Goal: Task Accomplishment & Management: Use online tool/utility

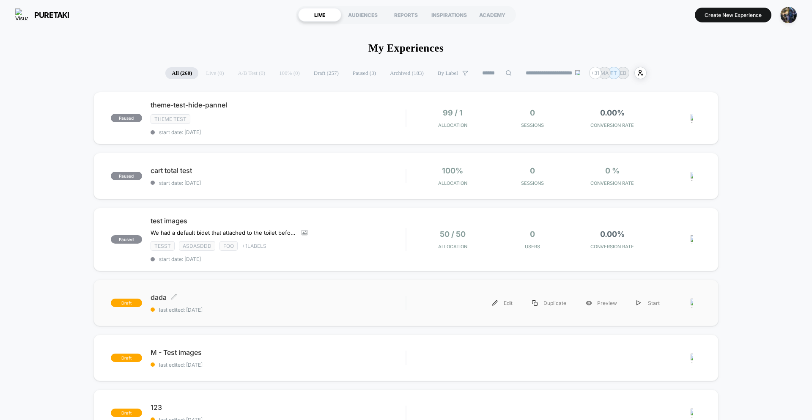
click at [344, 304] on div "dada Click to edit experience details Click to edit experience details last edi…" at bounding box center [278, 303] width 255 height 20
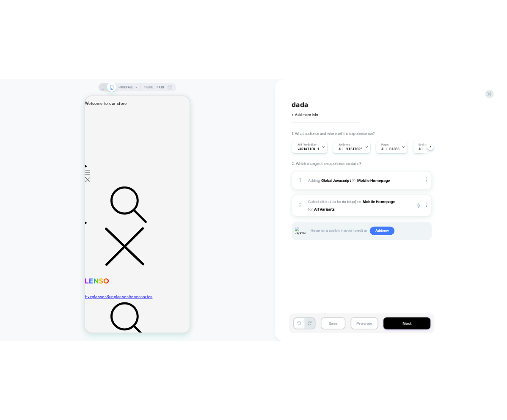
scroll to position [0, 0]
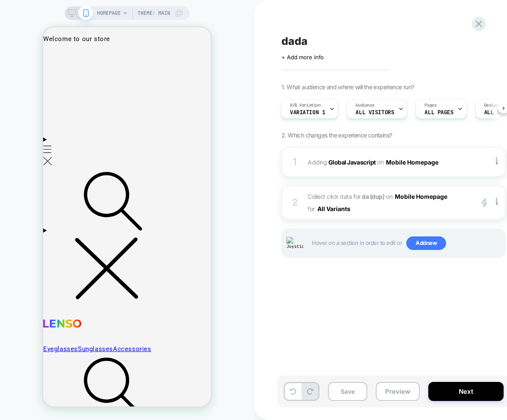
click at [411, 307] on div "dada Click to edit experience details + Add more info 1. What audience and wher…" at bounding box center [435, 209] width 317 height 403
click at [390, 213] on span "Collect click data for da (dup) on Mobile Homepage for All Variants" at bounding box center [387, 202] width 161 height 25
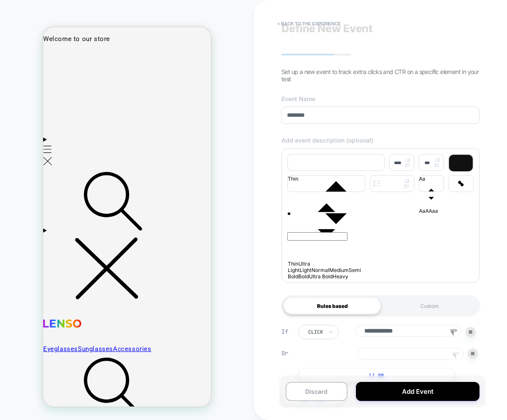
scroll to position [46, 0]
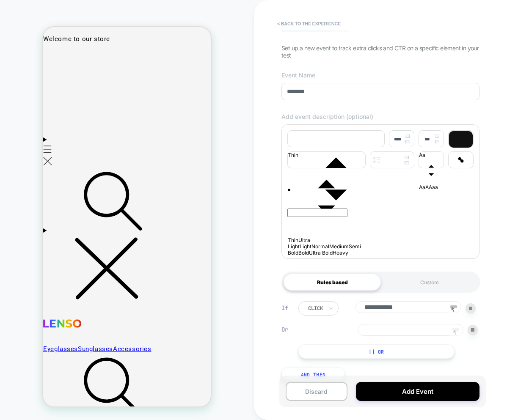
click at [454, 334] on icon at bounding box center [454, 331] width 3 height 5
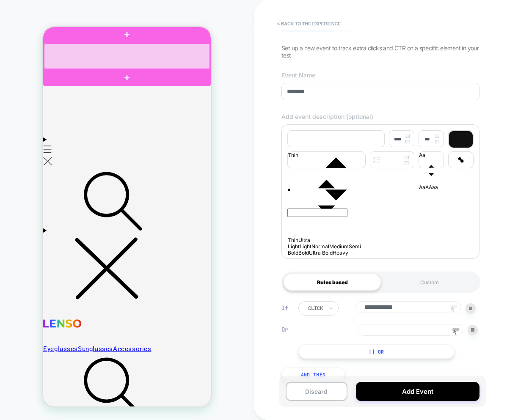
click at [101, 62] on div at bounding box center [127, 56] width 166 height 25
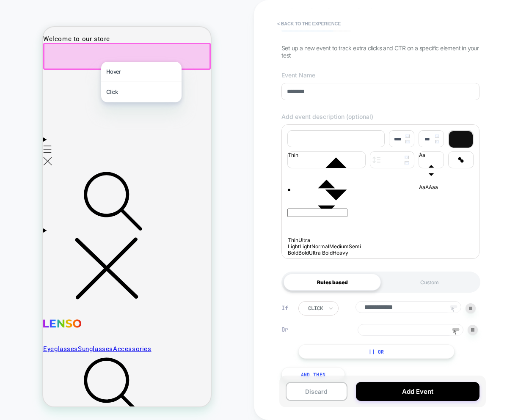
click at [88, 59] on div at bounding box center [126, 56] width 167 height 27
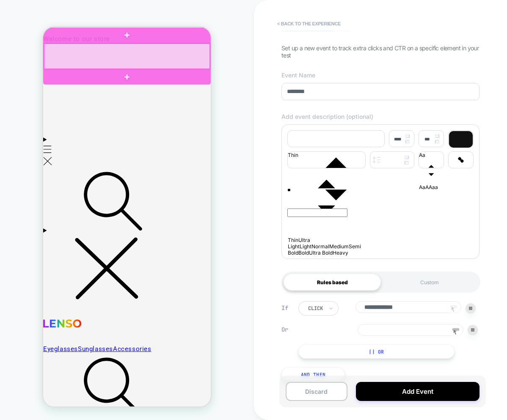
click at [98, 63] on div at bounding box center [127, 56] width 166 height 25
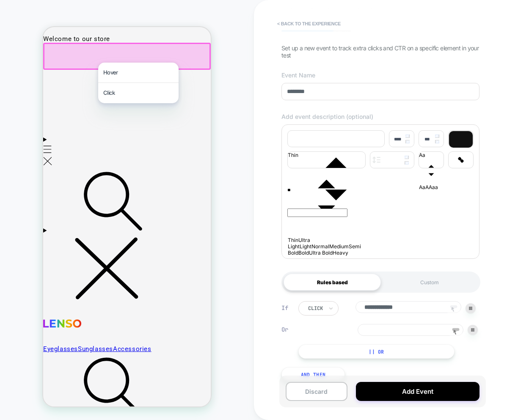
click at [84, 59] on div at bounding box center [126, 56] width 167 height 27
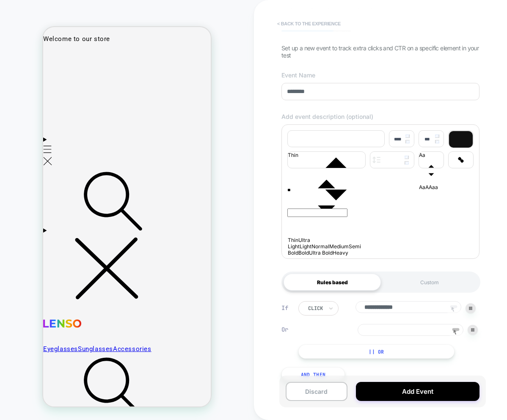
click at [287, 27] on button "< back to the experience" at bounding box center [309, 24] width 72 height 14
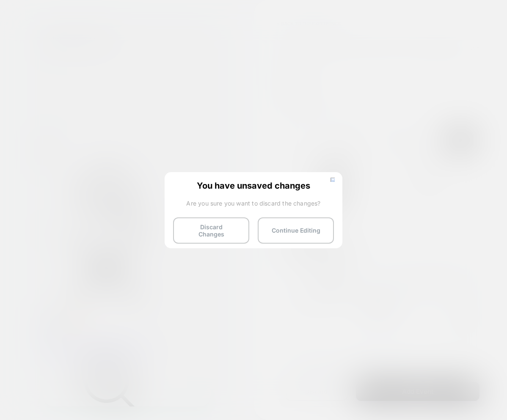
drag, startPoint x: 215, startPoint y: 224, endPoint x: 219, endPoint y: 226, distance: 5.3
click at [215, 224] on button "Discard Changes" at bounding box center [211, 230] width 76 height 26
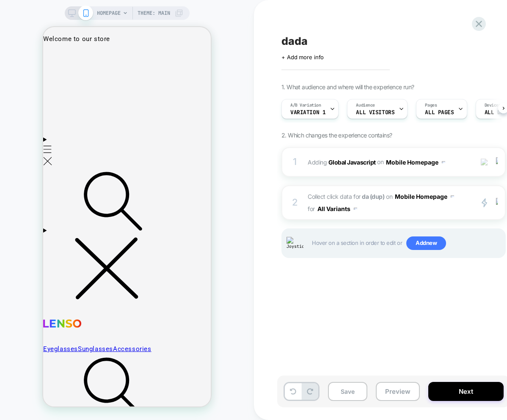
scroll to position [0, 0]
click at [391, 206] on span "Collect click data for da (dup) on Mobile Homepage for All Variants" at bounding box center [387, 202] width 161 height 25
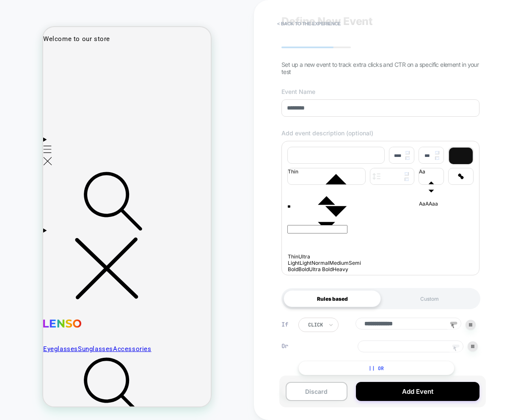
scroll to position [30, 0]
click at [454, 351] on icon at bounding box center [454, 347] width 3 height 5
click at [455, 330] on icon at bounding box center [453, 325] width 13 height 13
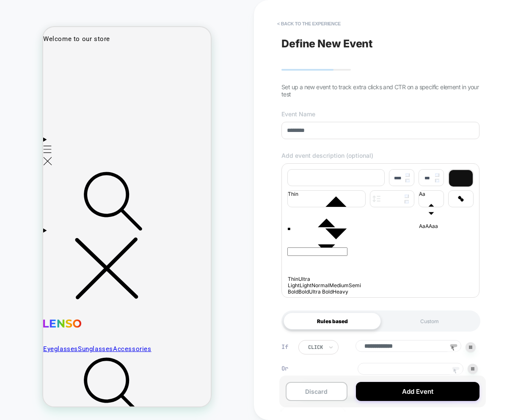
click at [456, 370] on rect at bounding box center [455, 368] width 7 height 3
drag, startPoint x: 138, startPoint y: 257, endPoint x: 146, endPoint y: 257, distance: 8.0
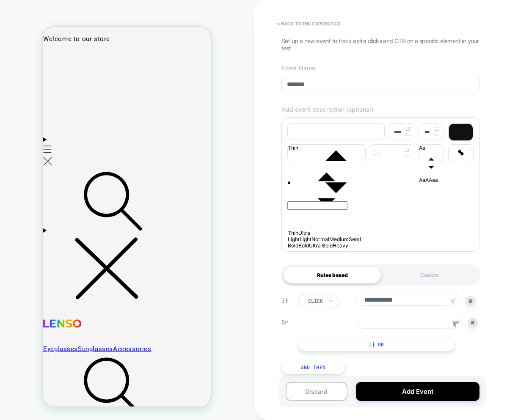
scroll to position [64, 0]
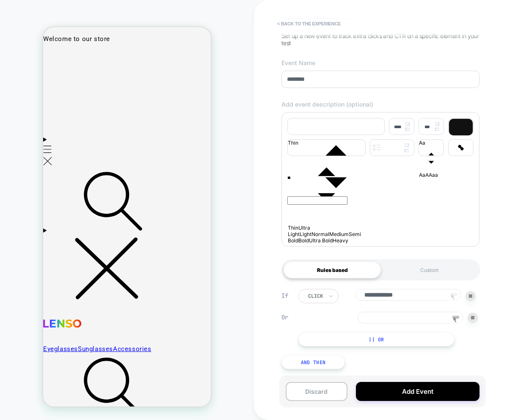
drag, startPoint x: 415, startPoint y: 313, endPoint x: 424, endPoint y: 308, distance: 10.4
click at [417, 313] on input at bounding box center [410, 318] width 106 height 12
click at [475, 313] on div at bounding box center [472, 318] width 10 height 10
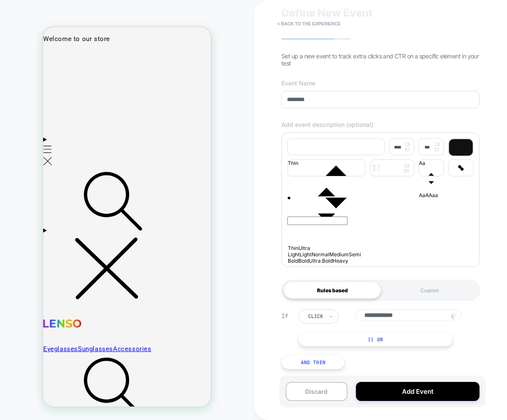
click at [402, 331] on div "**********" at bounding box center [386, 327] width 177 height 37
click at [286, 23] on button "< back to the experience" at bounding box center [309, 24] width 72 height 14
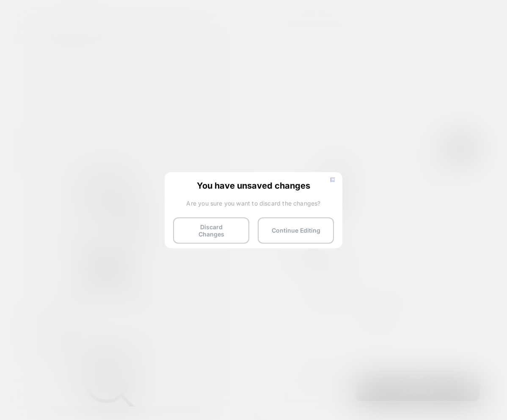
click at [203, 240] on div "You have unsaved changes Are you sure you want to discard the changes? Discard …" at bounding box center [254, 209] width 178 height 75
click at [206, 235] on button "Discard Changes" at bounding box center [211, 230] width 76 height 26
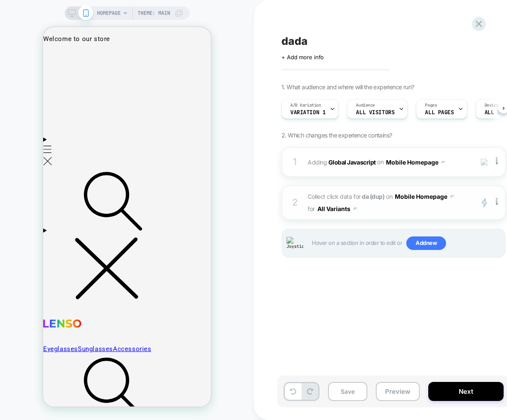
scroll to position [0, 0]
click at [388, 208] on span "Collect click data for da (dup) on Mobile Homepage for All Variants" at bounding box center [387, 202] width 161 height 25
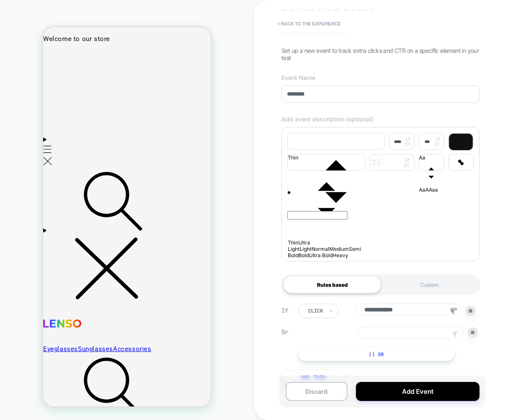
scroll to position [64, 0]
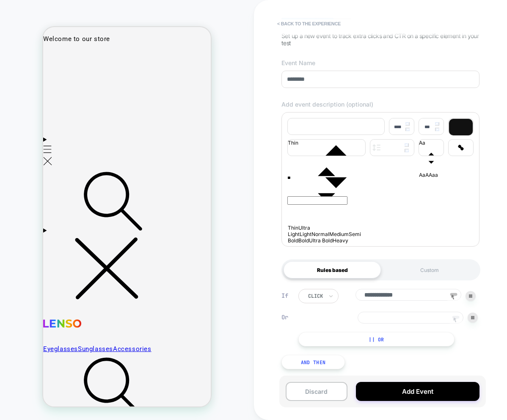
click at [456, 318] on icon at bounding box center [455, 320] width 13 height 13
click at [125, 118] on header "Eyeglasses Sunglasses Accessories Search" at bounding box center [126, 391] width 167 height 546
drag, startPoint x: 422, startPoint y: 323, endPoint x: 418, endPoint y: 320, distance: 4.8
click at [421, 322] on input at bounding box center [410, 318] width 106 height 12
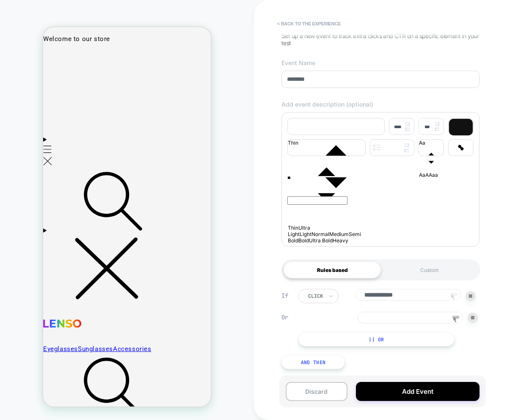
click at [311, 25] on button "< back to the experience" at bounding box center [309, 24] width 72 height 14
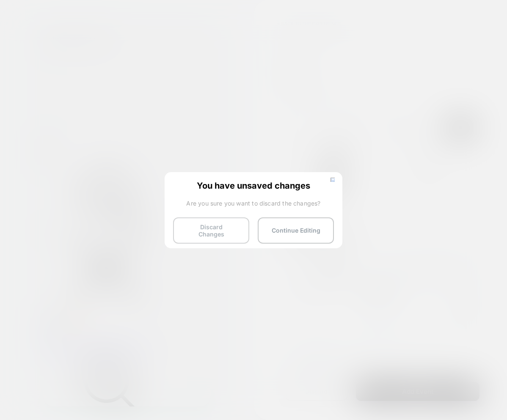
click at [220, 231] on button "Discard Changes" at bounding box center [211, 230] width 76 height 26
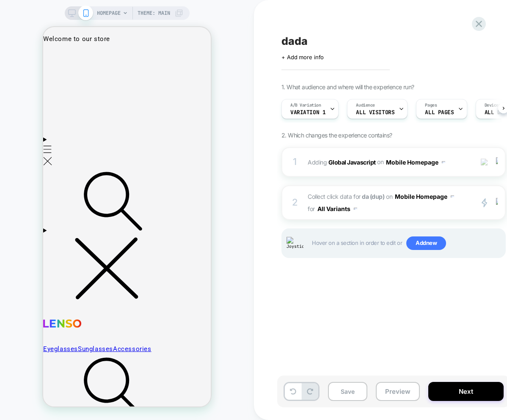
scroll to position [0, 0]
click at [377, 213] on span "Collect click data for da (dup) on Mobile Homepage for All Variants" at bounding box center [387, 202] width 161 height 25
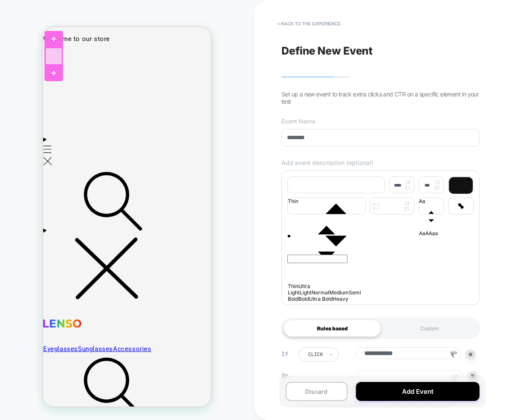
click at [55, 62] on div at bounding box center [53, 56] width 17 height 17
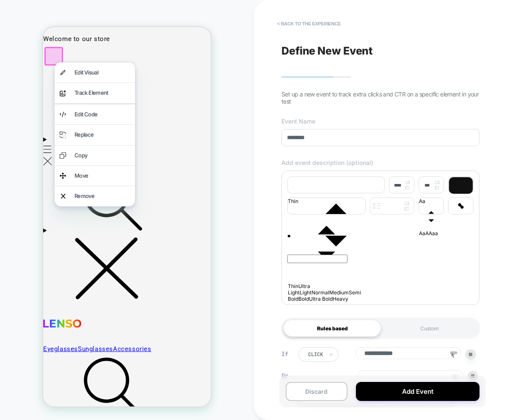
drag, startPoint x: 303, startPoint y: 272, endPoint x: 310, endPoint y: 271, distance: 6.8
click at [308, 272] on div "**" at bounding box center [380, 264] width 186 height 68
click at [265, 25] on div "**********" at bounding box center [440, 210] width 372 height 420
click at [186, 11] on div "HOMEPAGE Theme: MAIN" at bounding box center [127, 13] width 125 height 14
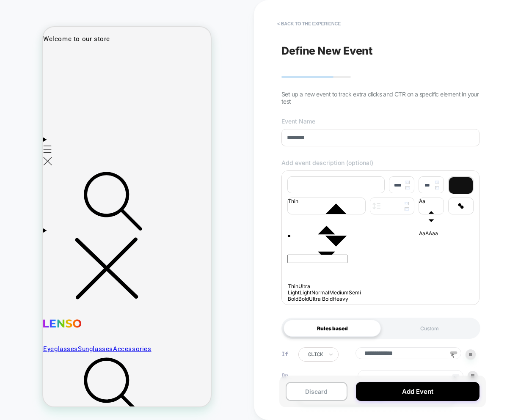
click at [454, 354] on rect at bounding box center [453, 352] width 7 height 3
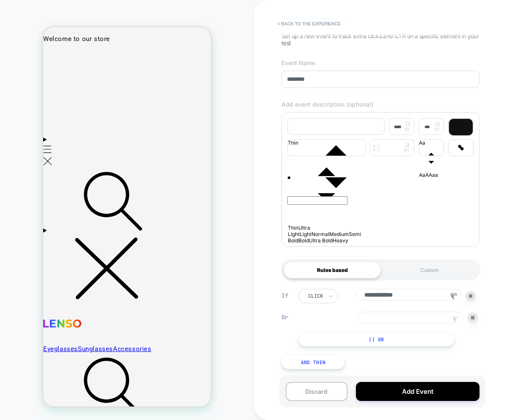
scroll to position [64, 0]
click at [452, 316] on rect at bounding box center [455, 317] width 7 height 3
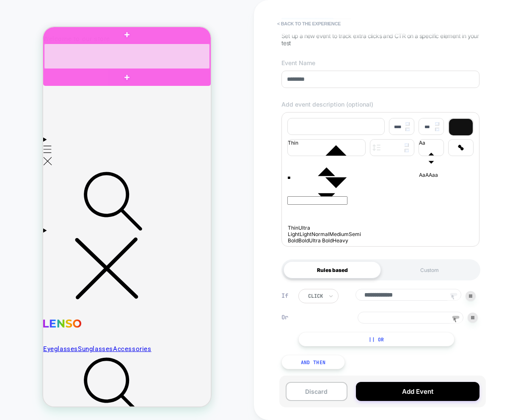
click at [65, 59] on div at bounding box center [127, 56] width 166 height 25
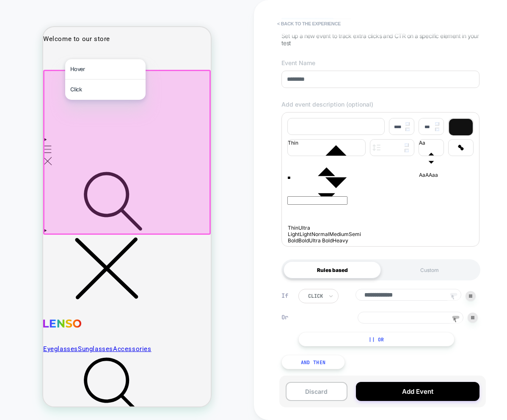
click at [200, 99] on div at bounding box center [126, 152] width 167 height 165
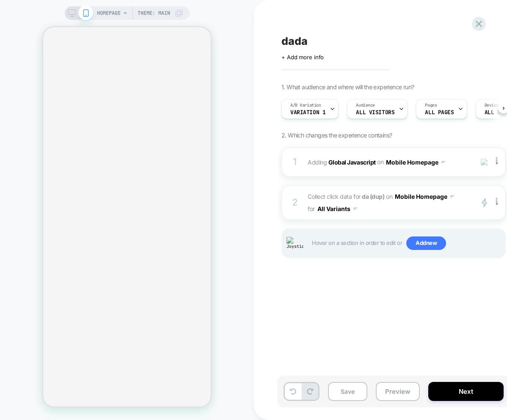
scroll to position [0, 0]
click at [444, 216] on div "2 Collect click data for da (dup) on Mobile Homepage for All Variants primary 2…" at bounding box center [393, 202] width 224 height 35
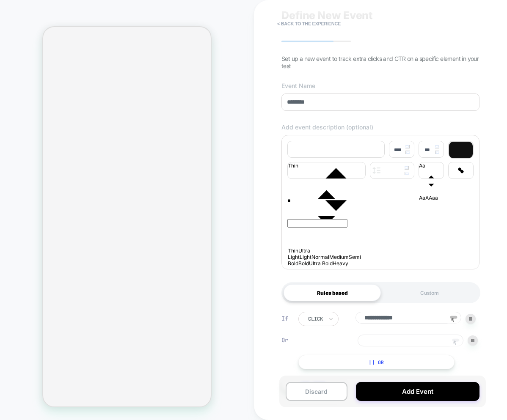
scroll to position [64, 0]
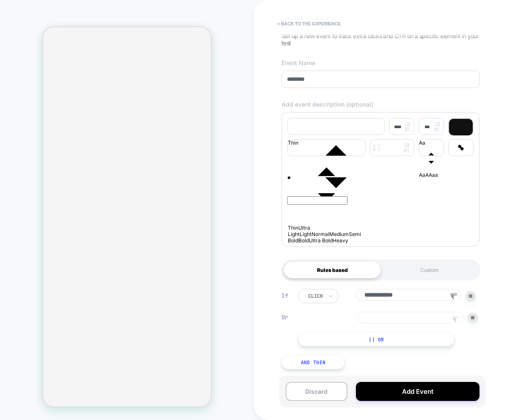
click at [458, 318] on icon at bounding box center [455, 320] width 13 height 13
click at [454, 296] on icon at bounding box center [453, 297] width 13 height 13
click at [456, 320] on icon at bounding box center [455, 320] width 13 height 13
drag, startPoint x: 452, startPoint y: 292, endPoint x: 454, endPoint y: 304, distance: 12.5
click at [452, 293] on rect at bounding box center [453, 294] width 7 height 3
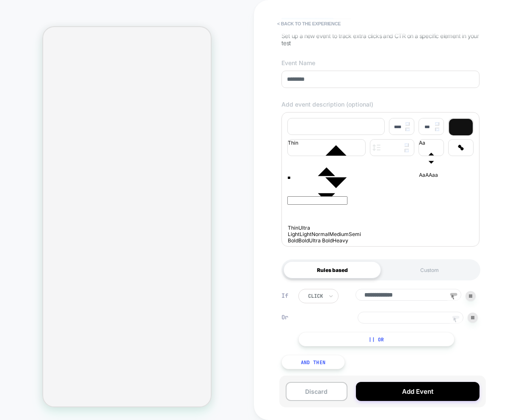
click at [457, 321] on icon at bounding box center [455, 320] width 13 height 13
click at [430, 323] on div "**********" at bounding box center [387, 318] width 179 height 58
click at [428, 315] on input at bounding box center [410, 318] width 106 height 12
click at [458, 293] on icon at bounding box center [453, 297] width 13 height 13
click at [455, 314] on icon at bounding box center [455, 320] width 13 height 13
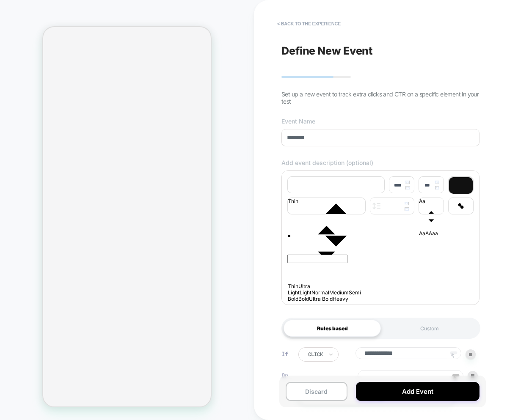
click at [450, 355] on icon at bounding box center [453, 355] width 13 height 13
click at [328, 27] on button "< back to the experience" at bounding box center [309, 24] width 72 height 14
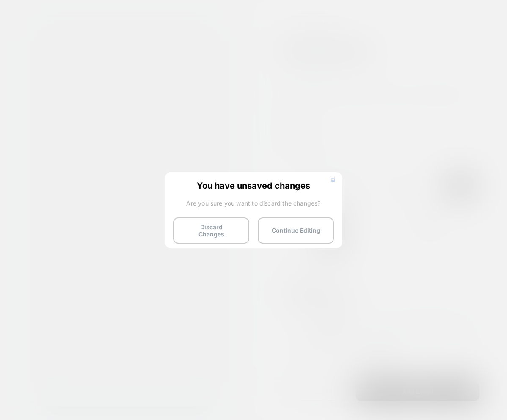
click at [219, 224] on button "Discard Changes" at bounding box center [211, 230] width 76 height 26
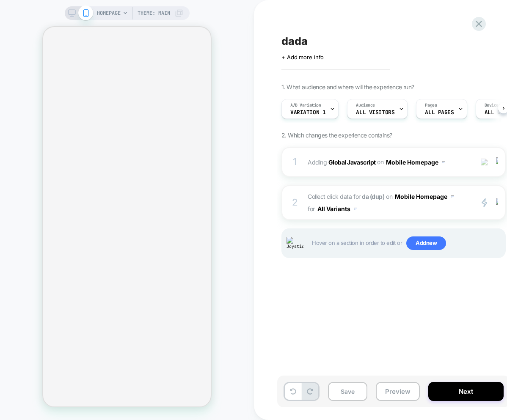
scroll to position [0, 0]
click at [388, 212] on span "Collect click data for da (dup) on Mobile Homepage for All Variants" at bounding box center [387, 202] width 161 height 25
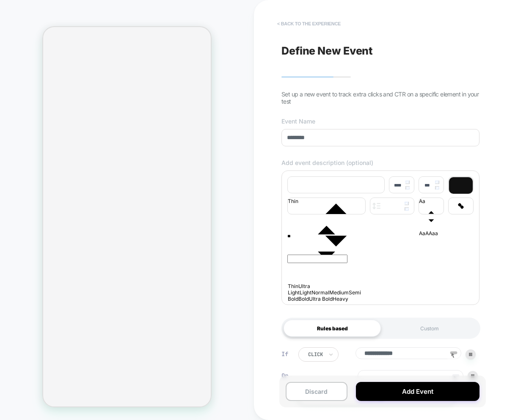
drag, startPoint x: 295, startPoint y: 60, endPoint x: 317, endPoint y: 28, distance: 38.9
click at [295, 60] on div "**********" at bounding box center [380, 209] width 206 height 403
click at [321, 20] on button "< back to the experience" at bounding box center [309, 24] width 72 height 14
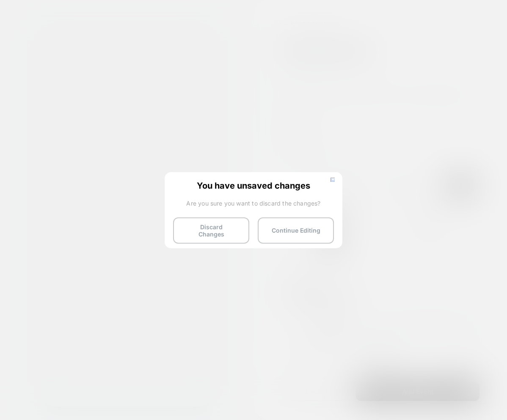
click at [234, 229] on button "Discard Changes" at bounding box center [211, 230] width 76 height 26
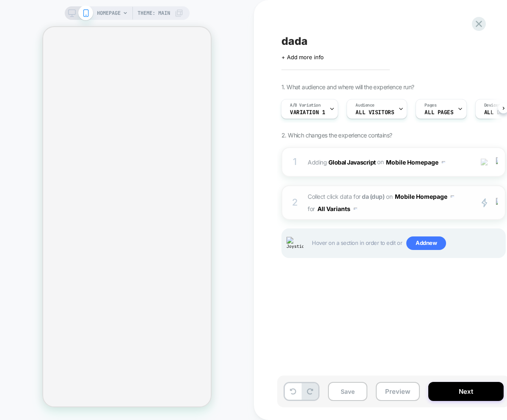
click at [392, 205] on span "Collect click data for da (dup) on Mobile Homepage for All Variants" at bounding box center [387, 202] width 161 height 25
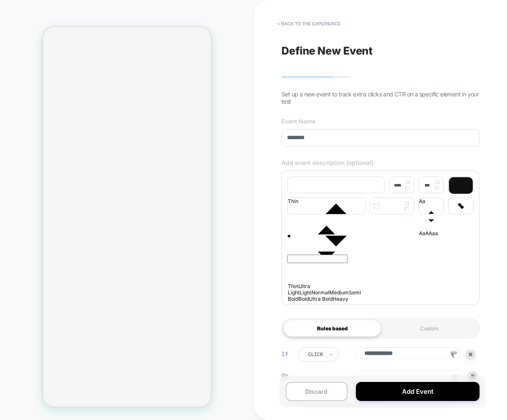
click at [409, 293] on div "**" at bounding box center [380, 264] width 186 height 68
click at [454, 359] on icon at bounding box center [453, 355] width 13 height 13
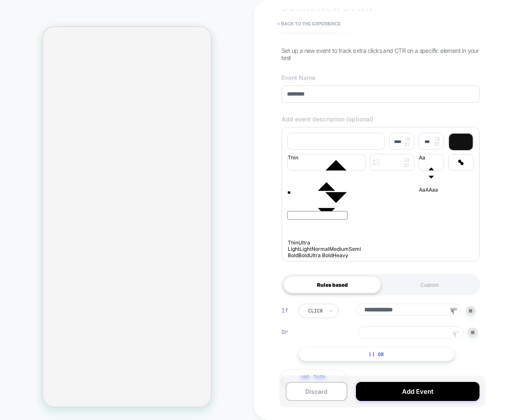
scroll to position [64, 0]
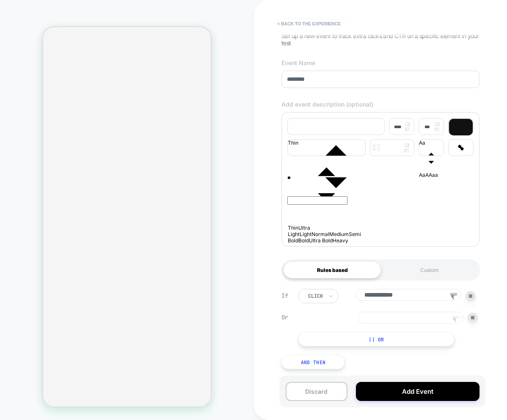
click at [455, 317] on icon at bounding box center [454, 319] width 3 height 5
click at [294, 24] on button "< back to the experience" at bounding box center [309, 24] width 72 height 14
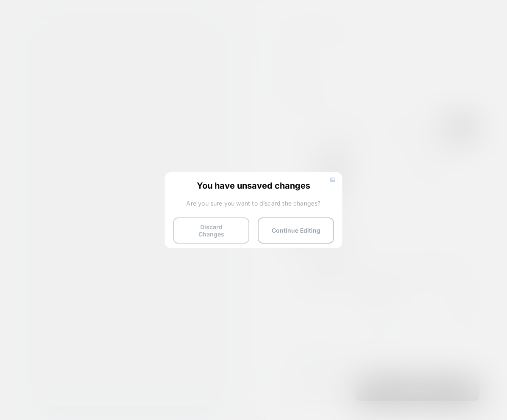
click at [235, 232] on button "Discard Changes" at bounding box center [211, 230] width 76 height 26
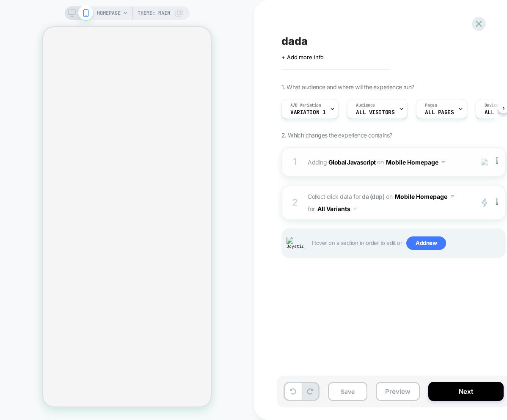
scroll to position [0, 0]
click at [407, 208] on span "Collect click data for da (dup) on Mobile Homepage for All Variants" at bounding box center [387, 202] width 161 height 25
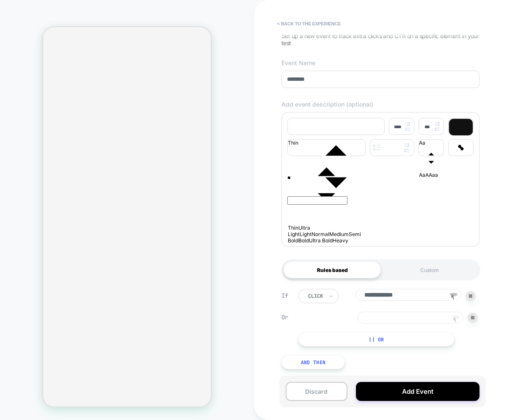
scroll to position [64, 0]
click at [455, 316] on rect at bounding box center [455, 317] width 7 height 3
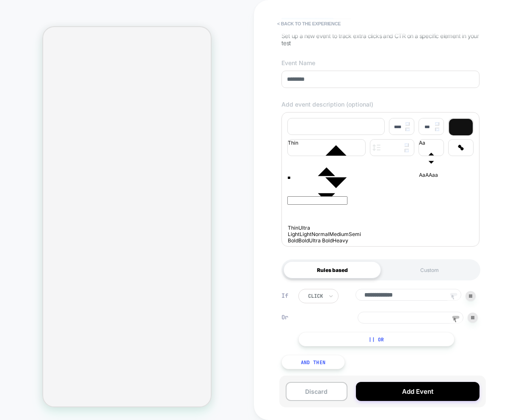
click at [455, 316] on rect at bounding box center [455, 317] width 7 height 3
click at [452, 293] on rect at bounding box center [453, 294] width 7 height 3
click at [454, 316] on rect at bounding box center [455, 317] width 7 height 3
click at [287, 25] on button "< back to the experience" at bounding box center [309, 24] width 72 height 14
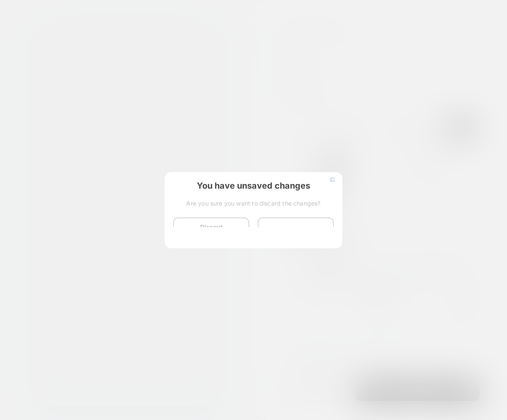
click at [192, 239] on div "You have unsaved changes Are you sure you want to discard the changes? Discard …" at bounding box center [254, 209] width 178 height 75
click at [207, 234] on button "Discard Changes" at bounding box center [211, 230] width 76 height 26
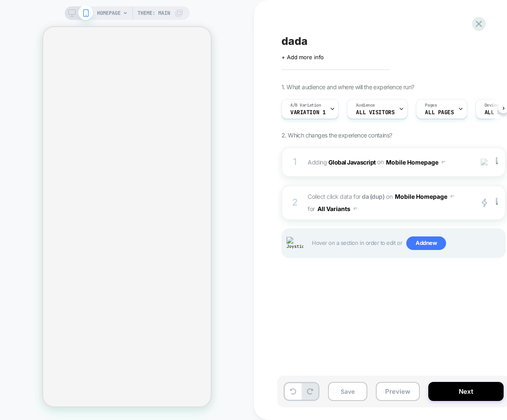
scroll to position [0, 0]
click at [401, 212] on span "Collect click data for da (dup) on Mobile Homepage for All Variants" at bounding box center [387, 202] width 161 height 25
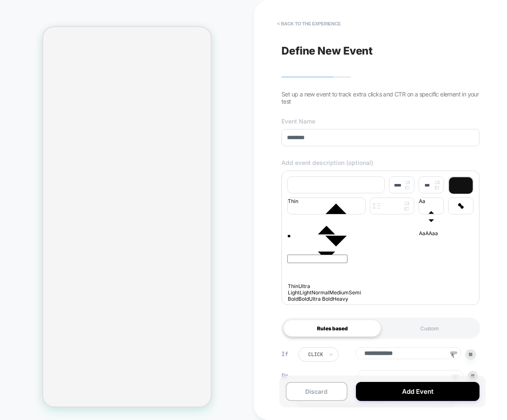
click at [456, 358] on icon at bounding box center [453, 355] width 13 height 13
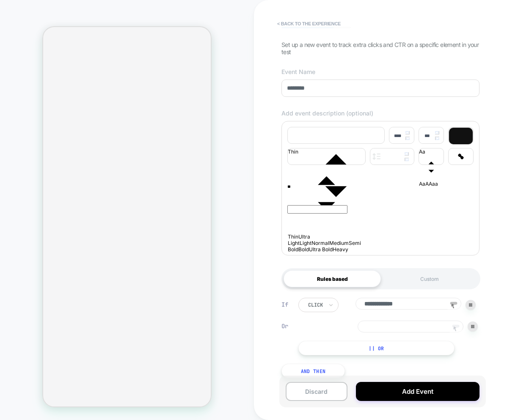
scroll to position [55, 0]
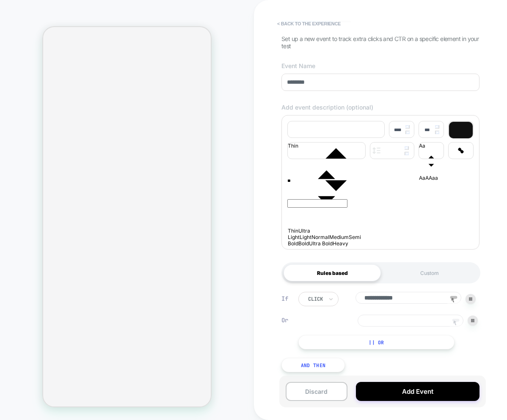
click at [456, 326] on icon at bounding box center [455, 323] width 13 height 13
click at [243, 256] on div "HOMEPAGE Theme: MAIN" at bounding box center [127, 209] width 254 height 403
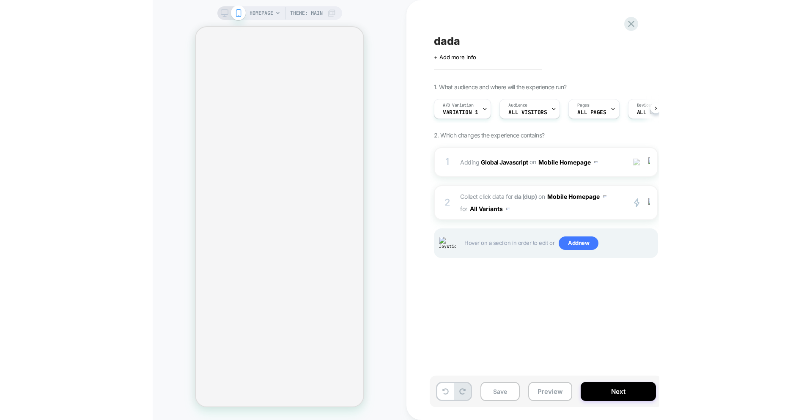
scroll to position [0, 0]
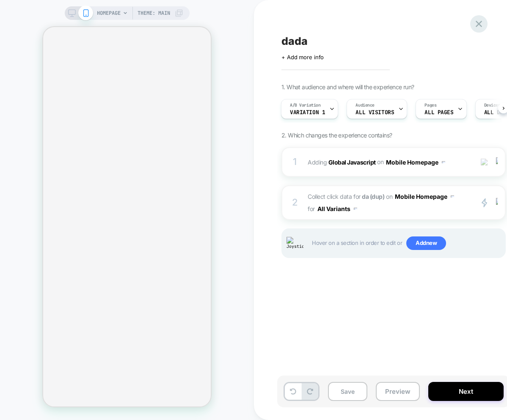
click at [477, 22] on icon at bounding box center [478, 23] width 11 height 11
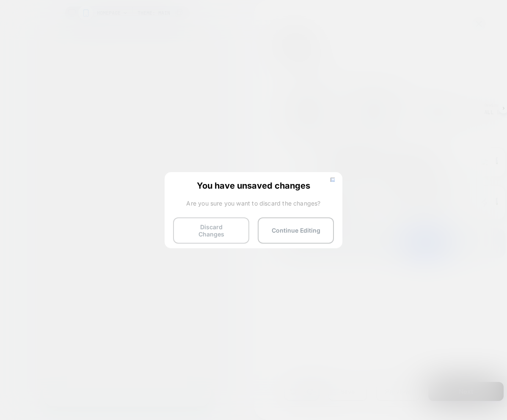
click at [207, 233] on button "Discard Changes" at bounding box center [211, 230] width 76 height 26
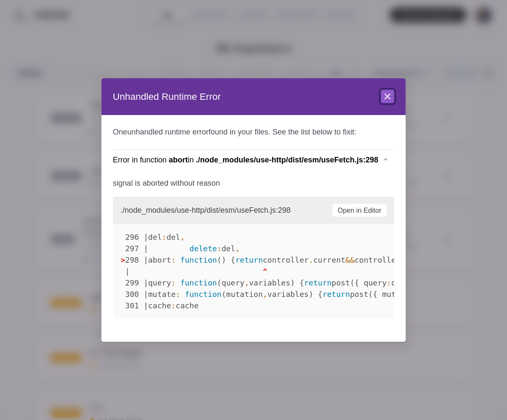
drag, startPoint x: 390, startPoint y: 99, endPoint x: 338, endPoint y: 89, distance: 52.5
click at [388, 99] on icon at bounding box center [387, 96] width 10 height 10
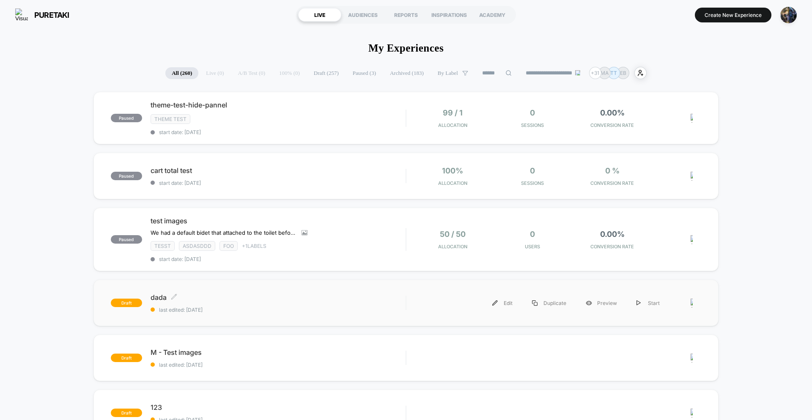
click at [319, 304] on div "dada Click to edit experience details Click to edit experience details last edi…" at bounding box center [278, 303] width 255 height 20
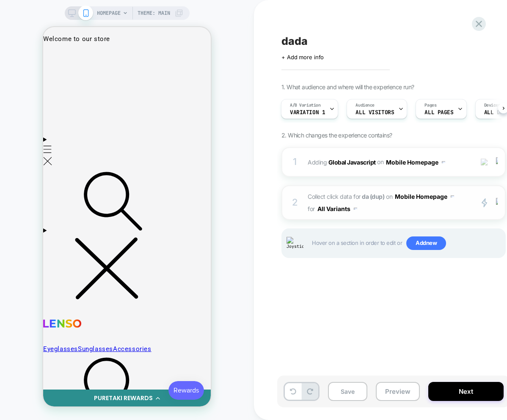
click at [430, 214] on span "Collect click data for da (dup) on Mobile Homepage for All Variants" at bounding box center [387, 202] width 161 height 25
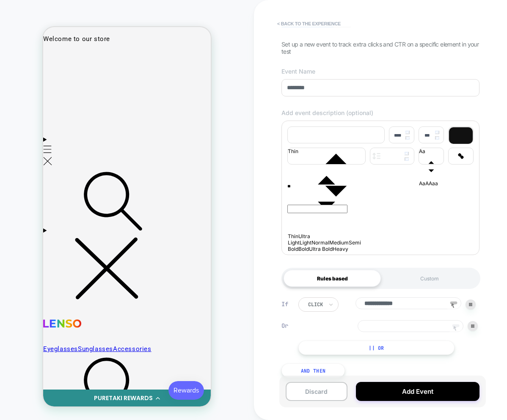
scroll to position [57, 0]
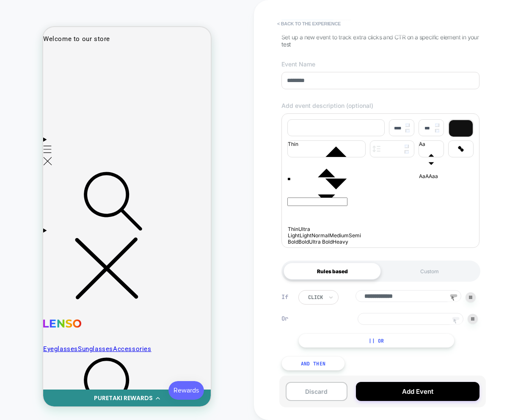
click at [455, 321] on icon at bounding box center [455, 321] width 13 height 13
click at [300, 31] on div "**********" at bounding box center [380, 209] width 206 height 403
click at [299, 26] on button "< back to the experience" at bounding box center [309, 24] width 72 height 14
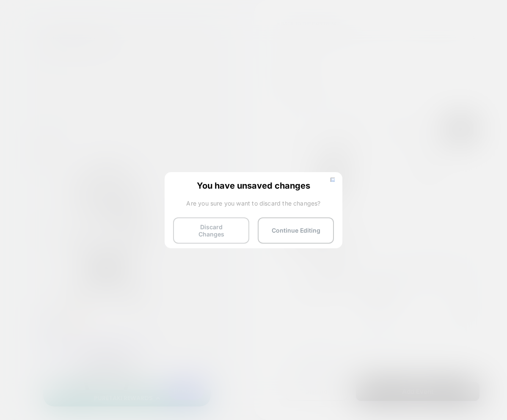
click at [210, 224] on button "Discard Changes" at bounding box center [211, 230] width 76 height 26
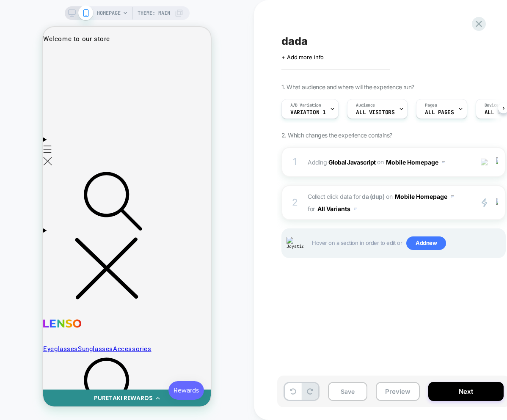
scroll to position [0, 0]
click at [374, 209] on span "Collect click data for da (dup) on Mobile Homepage for All Variants" at bounding box center [387, 202] width 161 height 25
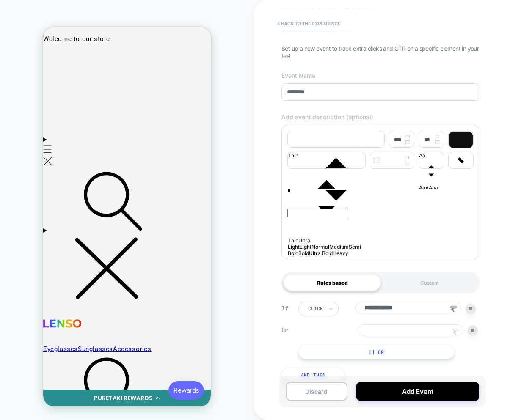
scroll to position [64, 0]
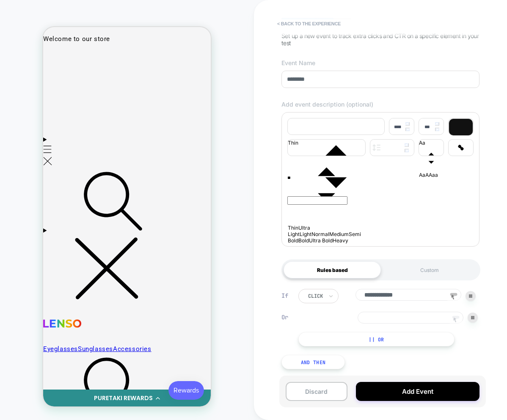
click at [454, 316] on rect at bounding box center [455, 317] width 7 height 3
drag, startPoint x: 456, startPoint y: 293, endPoint x: 455, endPoint y: 300, distance: 6.4
click at [456, 293] on rect at bounding box center [453, 294] width 7 height 3
click at [455, 316] on rect at bounding box center [455, 317] width 7 height 3
click at [260, 197] on div "**********" at bounding box center [440, 210] width 372 height 420
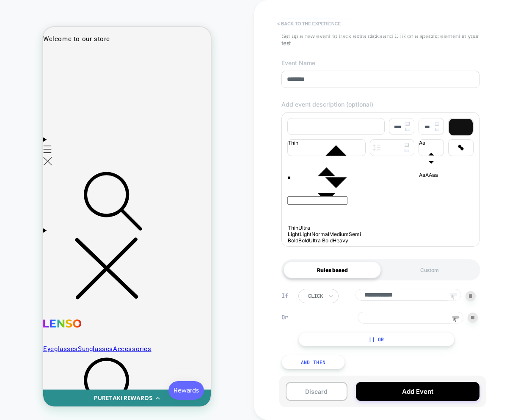
click at [300, 22] on button "< back to the experience" at bounding box center [309, 24] width 72 height 14
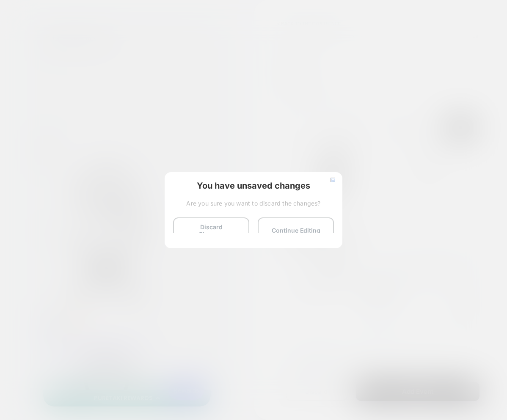
click at [219, 236] on button "Discard Changes" at bounding box center [211, 230] width 76 height 26
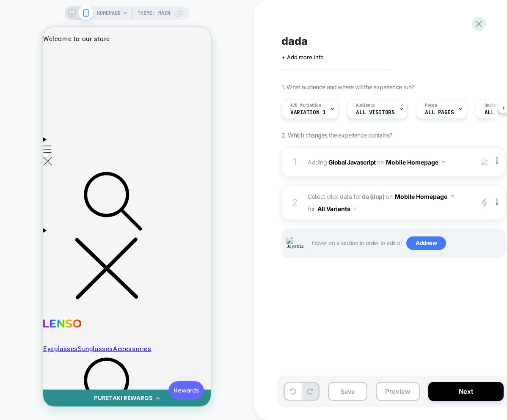
scroll to position [0, 0]
click at [387, 205] on span "Collect click data for da (dup) on Mobile Homepage for All Variants" at bounding box center [387, 202] width 161 height 25
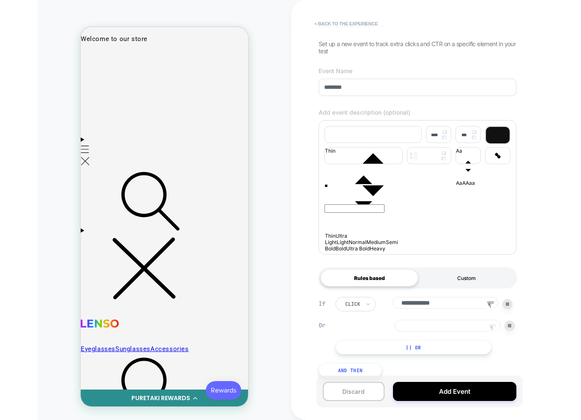
scroll to position [64, 0]
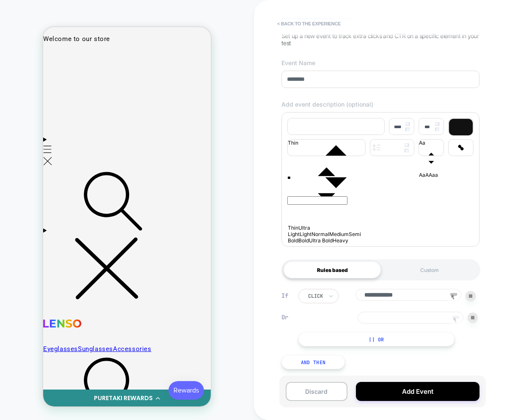
click at [452, 314] on icon at bounding box center [455, 320] width 13 height 13
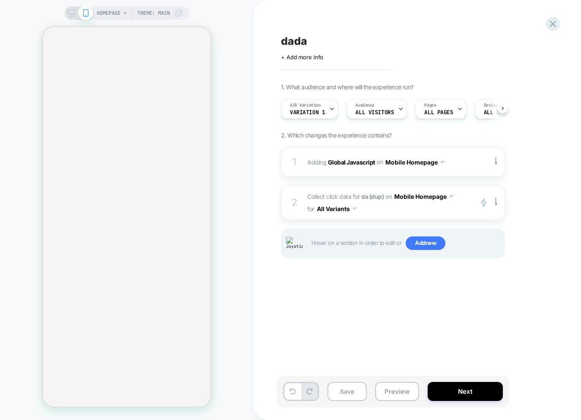
scroll to position [0, 0]
click at [436, 208] on span "Collect click data for da (dup) on Mobile Homepage for All Variants" at bounding box center [387, 202] width 161 height 25
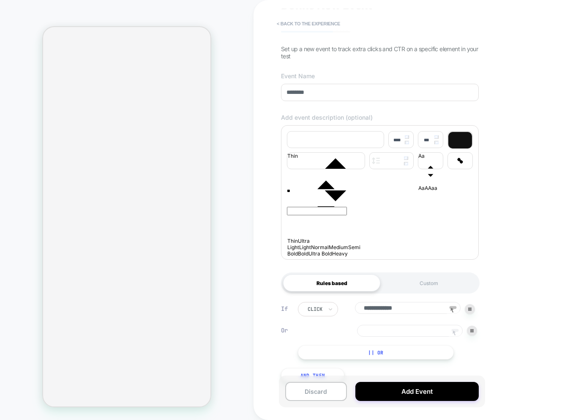
scroll to position [60, 0]
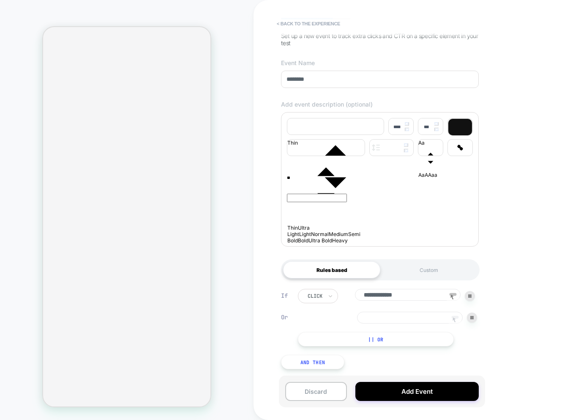
click at [455, 318] on icon at bounding box center [454, 319] width 3 height 5
click at [360, 289] on input "**********" at bounding box center [408, 295] width 106 height 12
click at [243, 259] on div "HOMEPAGE Theme: MAIN" at bounding box center [127, 209] width 254 height 403
click at [229, 332] on div "HOMEPAGE Theme: MAIN" at bounding box center [127, 209] width 254 height 403
click at [233, 333] on div "HOMEPAGE Theme: MAIN" at bounding box center [127, 209] width 254 height 403
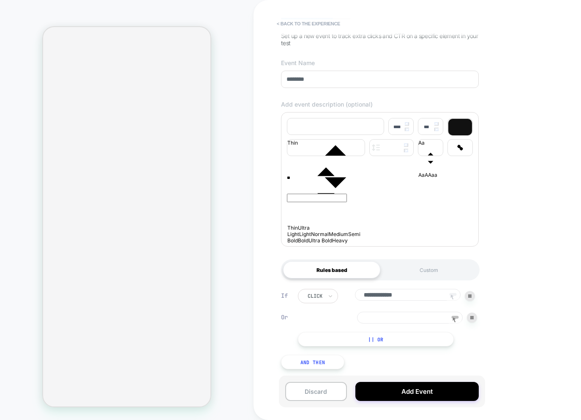
click at [457, 316] on rect at bounding box center [455, 317] width 7 height 3
click at [455, 293] on rect at bounding box center [453, 294] width 7 height 3
click at [455, 312] on input at bounding box center [410, 318] width 106 height 12
click at [456, 314] on icon at bounding box center [455, 320] width 13 height 13
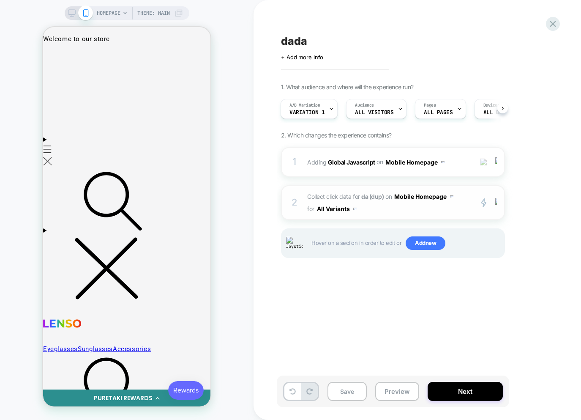
click at [400, 215] on div "2 Collect click data for da (dup) on Mobile Homepage for All Variants primary 2…" at bounding box center [393, 202] width 224 height 35
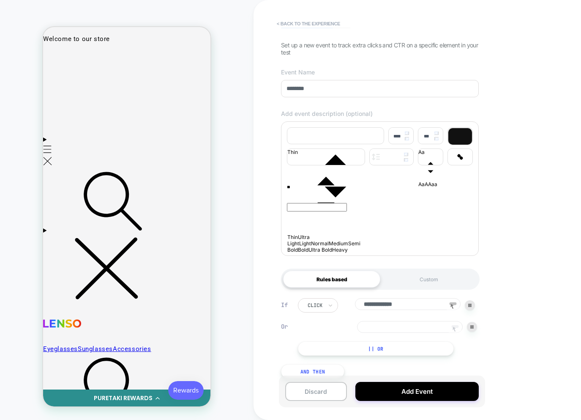
scroll to position [60, 0]
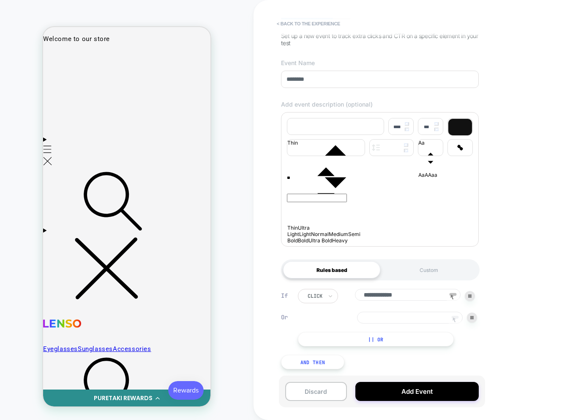
click at [454, 316] on rect at bounding box center [455, 317] width 7 height 3
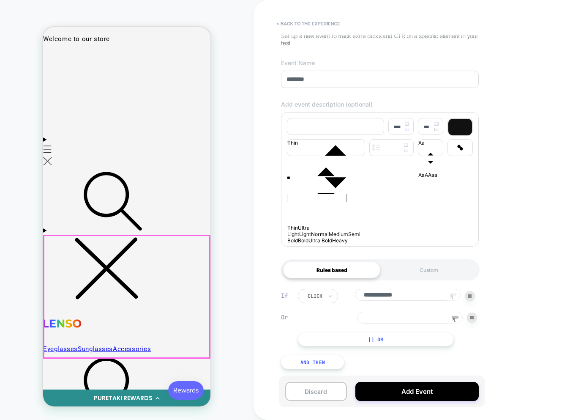
click at [125, 247] on div at bounding box center [127, 297] width 166 height 122
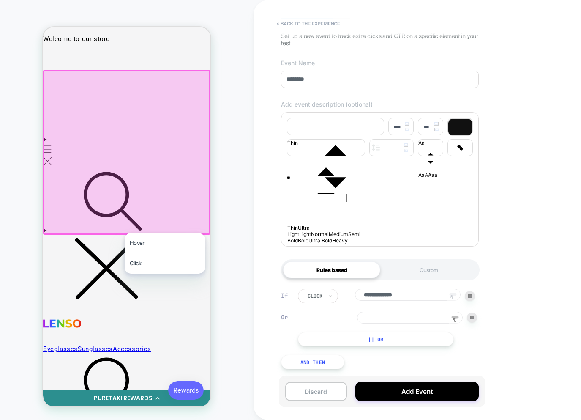
click at [87, 114] on div at bounding box center [126, 152] width 167 height 165
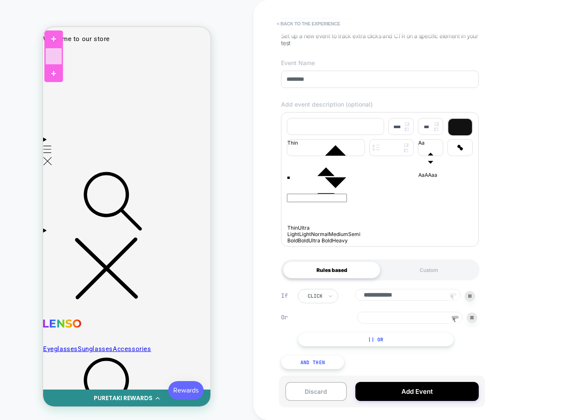
click at [54, 58] on div at bounding box center [53, 56] width 17 height 17
click at [65, 87] on div "Click" at bounding box center [62, 89] width 6 height 10
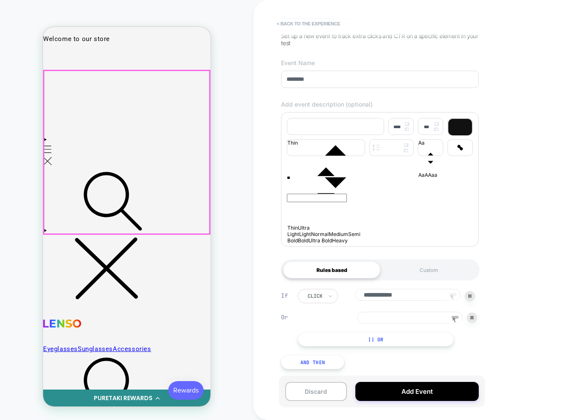
click at [246, 141] on div "HOMEPAGE Theme: MAIN" at bounding box center [127, 209] width 254 height 403
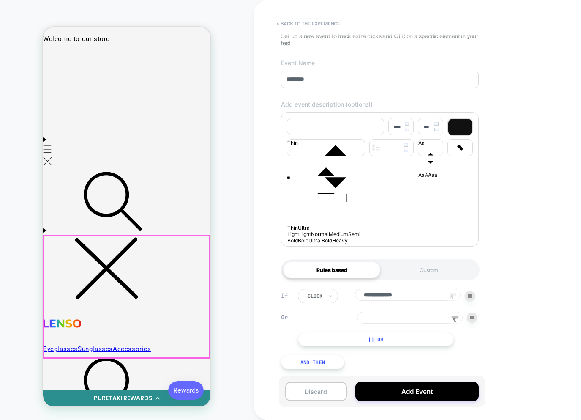
click at [221, 263] on div "HOMEPAGE Theme: MAIN" at bounding box center [127, 209] width 254 height 403
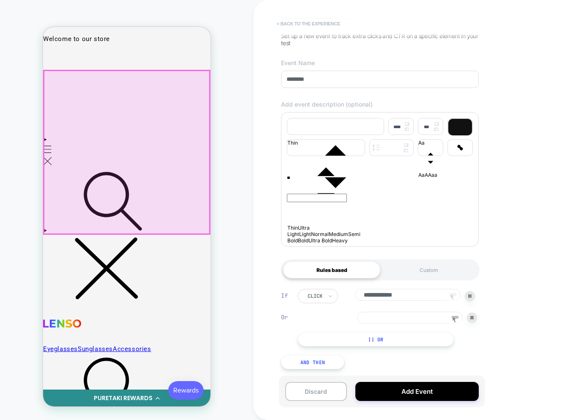
click at [289, 23] on button "< back to the experience" at bounding box center [309, 24] width 72 height 14
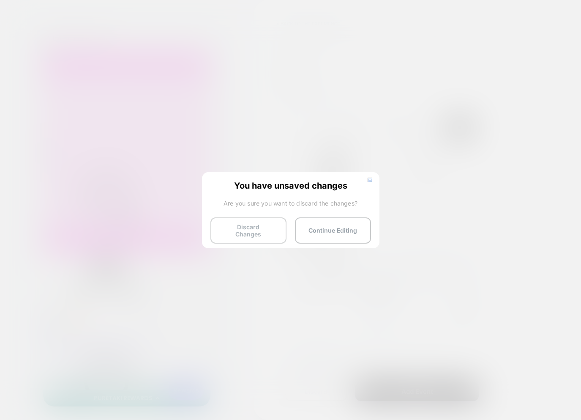
click at [255, 228] on button "Discard Changes" at bounding box center [249, 230] width 76 height 26
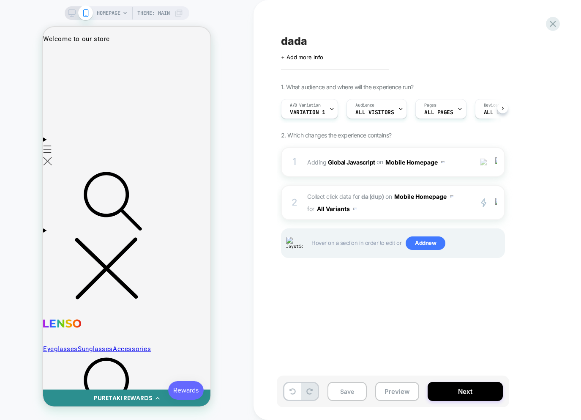
scroll to position [0, 0]
click at [422, 249] on span "Add new" at bounding box center [426, 243] width 40 height 14
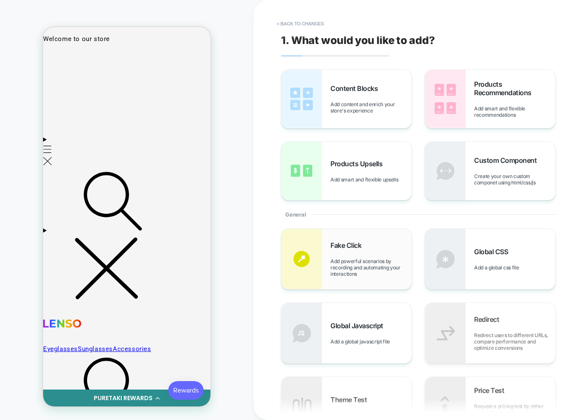
click at [328, 254] on div "Fake Click Add powerful scenarios by recording and automating your interactions" at bounding box center [347, 259] width 130 height 60
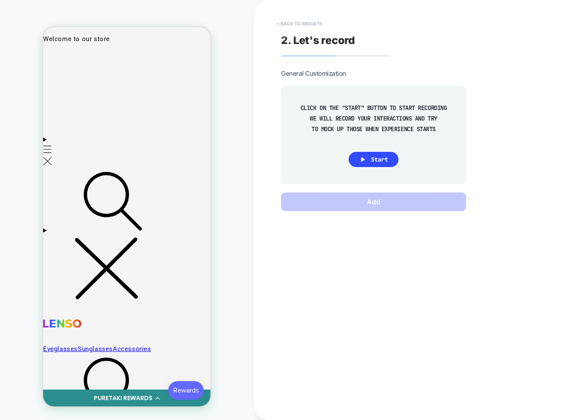
click at [297, 25] on button "< Back to widgets" at bounding box center [300, 24] width 54 height 14
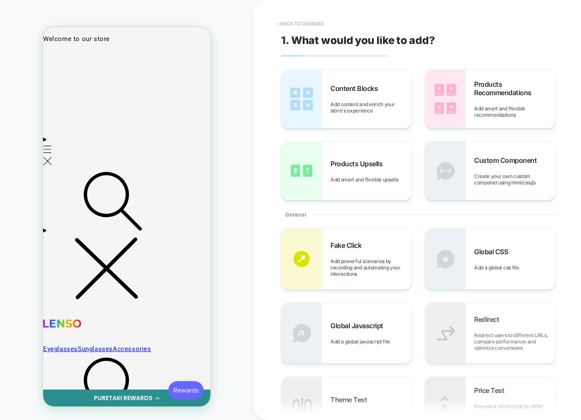
click at [296, 25] on button "< Back to changes" at bounding box center [301, 24] width 56 height 14
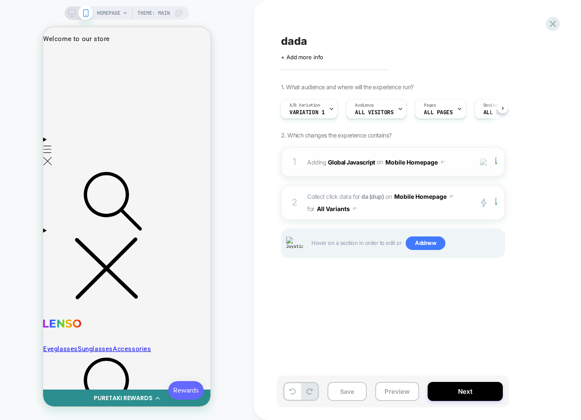
drag, startPoint x: 248, startPoint y: 269, endPoint x: 282, endPoint y: 154, distance: 120.3
click at [248, 267] on div "HOMEPAGE Theme: MAIN" at bounding box center [127, 209] width 254 height 403
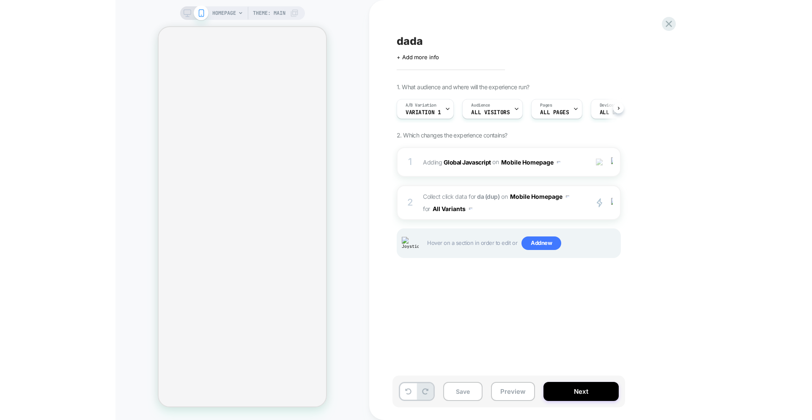
scroll to position [0, 0]
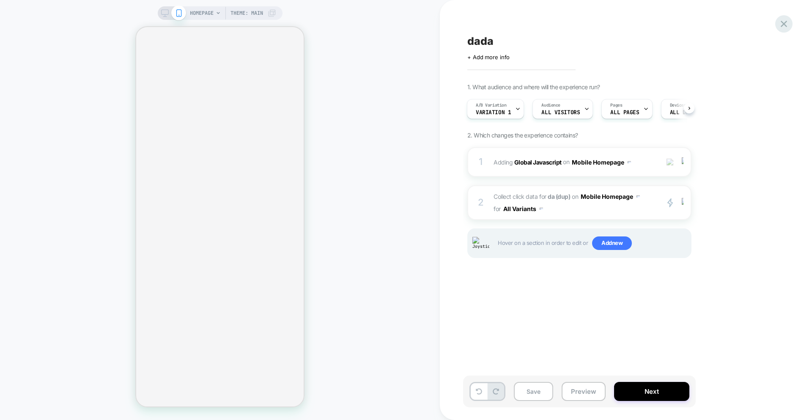
click at [581, 22] on icon at bounding box center [783, 23] width 11 height 11
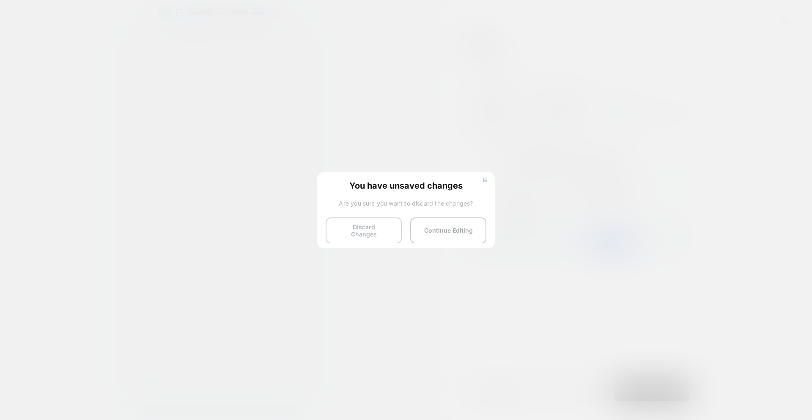
click at [364, 219] on button "Discard Changes" at bounding box center [364, 230] width 76 height 26
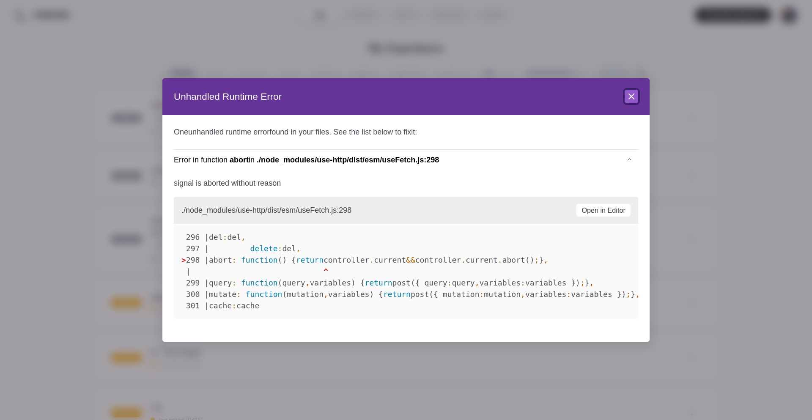
click at [581, 97] on header "Unhandled Runtime Error Close" at bounding box center [405, 96] width 487 height 37
click at [581, 96] on icon at bounding box center [631, 96] width 10 height 10
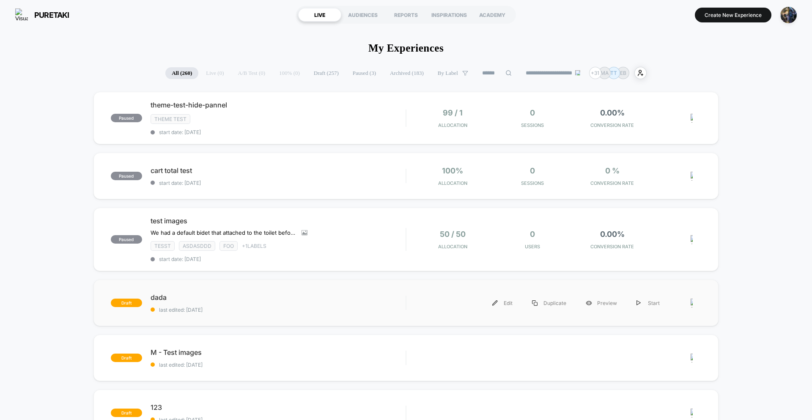
click at [284, 315] on div "draft dada last edited: 8/17/2025 Edit Duplicate Preview Start" at bounding box center [405, 303] width 625 height 47
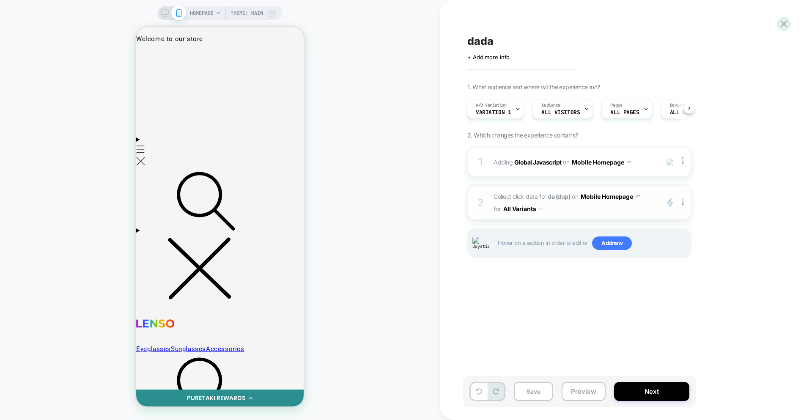
click at [581, 214] on span "Collect click data for da (dup) on Mobile Homepage for All Variants" at bounding box center [574, 202] width 161 height 25
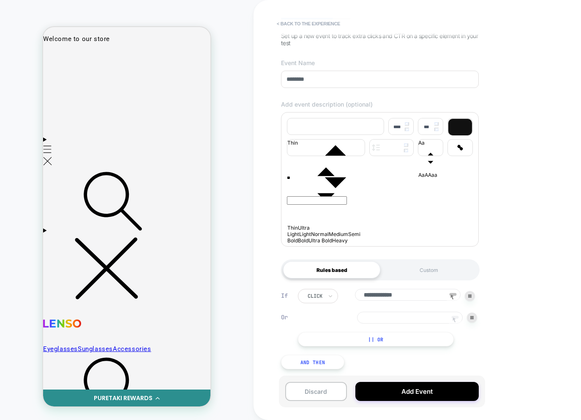
scroll to position [64, 0]
click at [456, 319] on icon at bounding box center [455, 320] width 13 height 13
click at [304, 24] on button "< back to the experience" at bounding box center [309, 24] width 72 height 14
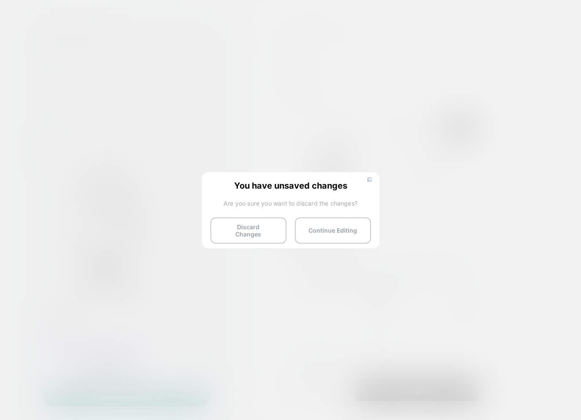
drag, startPoint x: 248, startPoint y: 230, endPoint x: 239, endPoint y: 228, distance: 9.0
click at [249, 230] on button "Discard Changes" at bounding box center [249, 230] width 76 height 26
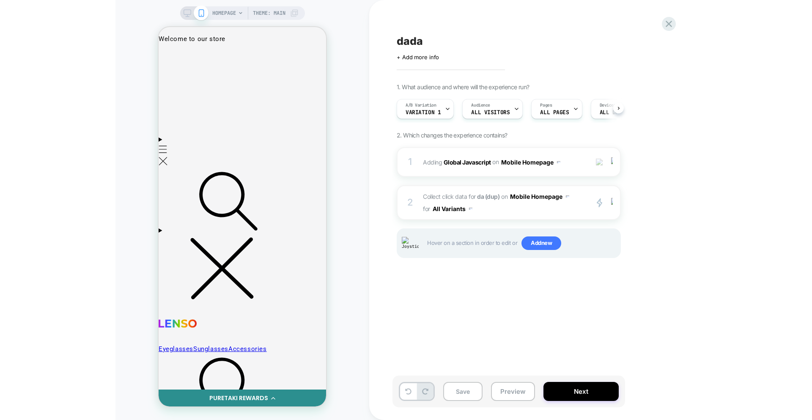
scroll to position [0, 0]
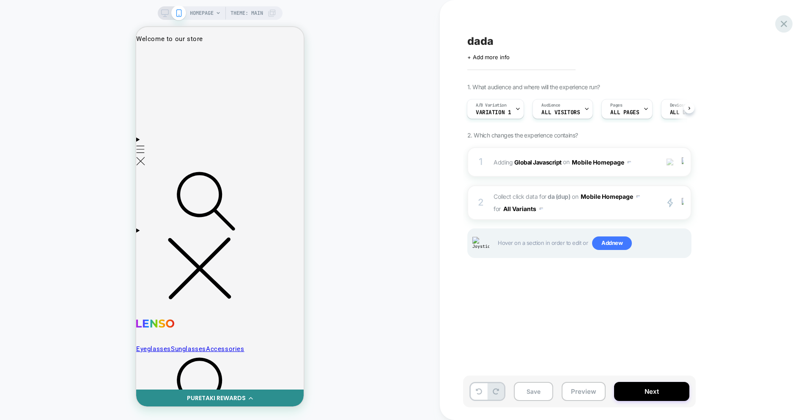
click at [581, 25] on div at bounding box center [783, 23] width 17 height 17
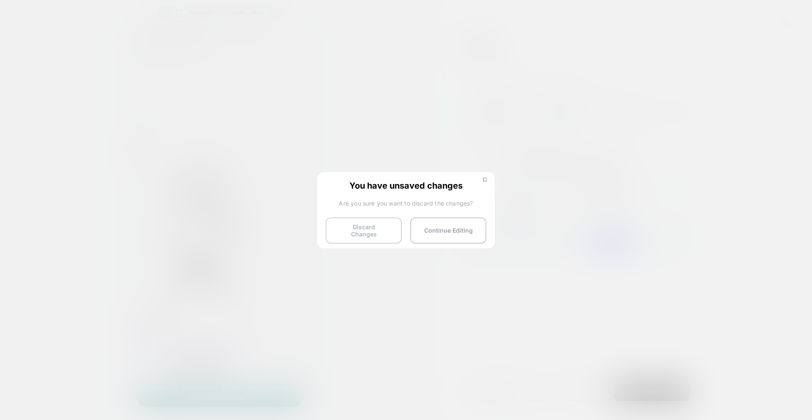
click at [355, 228] on button "Discard Changes" at bounding box center [364, 230] width 76 height 26
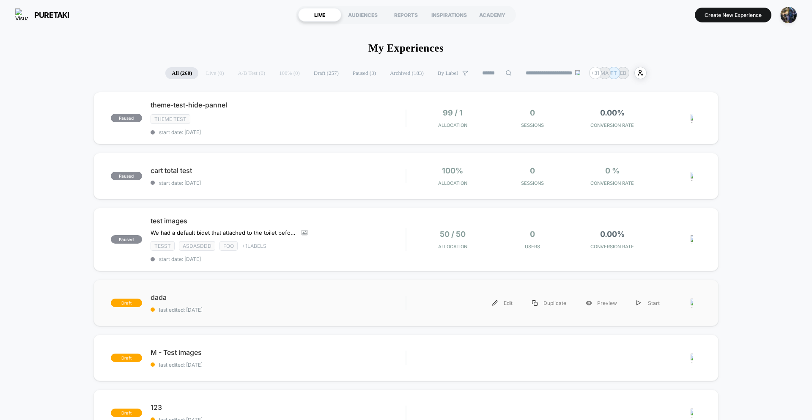
click at [350, 318] on div "draft dada last edited: 8/17/2025 Edit Duplicate Preview Start" at bounding box center [405, 303] width 625 height 47
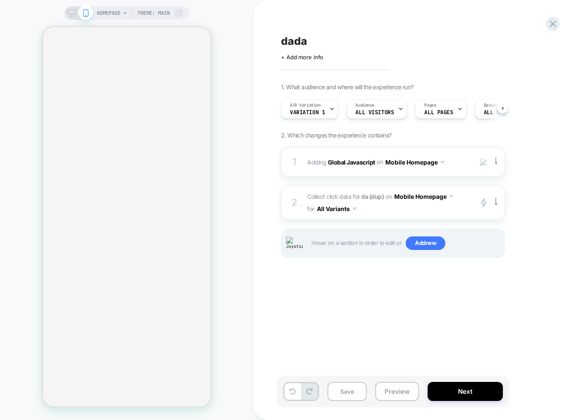
scroll to position [0, 0]
click at [365, 212] on span "Collect click data for da (dup) on Mobile Homepage for All Variants" at bounding box center [387, 202] width 161 height 25
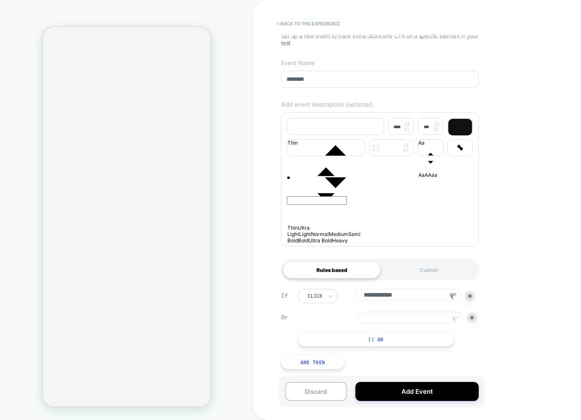
scroll to position [64, 0]
click at [456, 318] on icon at bounding box center [455, 320] width 13 height 13
click at [248, 221] on div "HOMEPAGE Theme: MAIN" at bounding box center [127, 209] width 254 height 403
drag, startPoint x: 13, startPoint y: 88, endPoint x: 32, endPoint y: 78, distance: 21.6
click at [14, 88] on div "HOMEPAGE Theme: MAIN" at bounding box center [127, 209] width 254 height 403
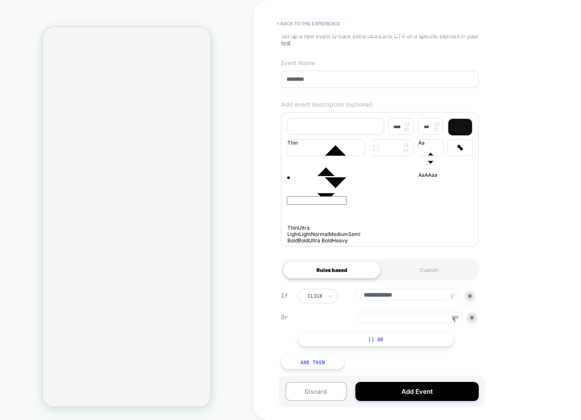
click at [452, 293] on rect at bounding box center [453, 294] width 7 height 3
click at [456, 317] on rect at bounding box center [455, 317] width 7 height 3
click at [35, 15] on div "HOMEPAGE Theme: MAIN" at bounding box center [127, 209] width 254 height 403
click at [431, 322] on input at bounding box center [410, 318] width 106 height 12
drag, startPoint x: 32, startPoint y: 65, endPoint x: 40, endPoint y: 70, distance: 9.5
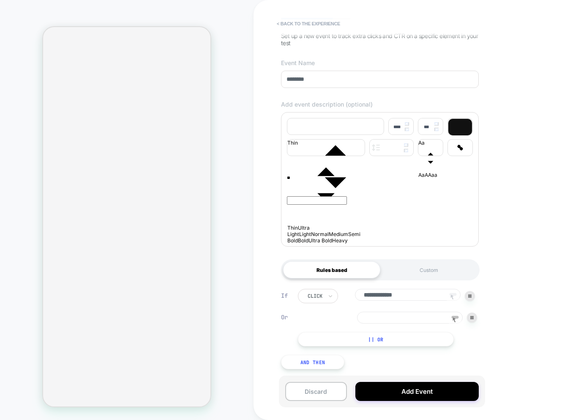
click at [35, 65] on div "HOMEPAGE Theme: MAIN" at bounding box center [127, 209] width 254 height 403
click at [310, 22] on button "< back to the experience" at bounding box center [309, 24] width 72 height 14
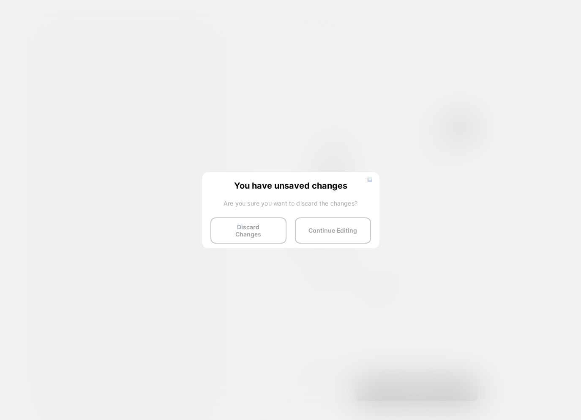
click at [246, 225] on button "Discard Changes" at bounding box center [249, 230] width 76 height 26
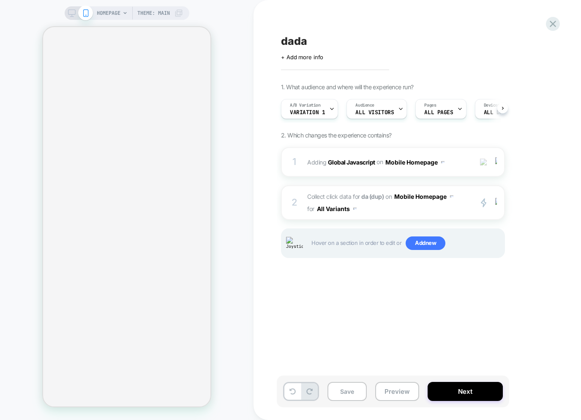
scroll to position [0, 0]
click at [425, 245] on span "Add new" at bounding box center [426, 243] width 40 height 14
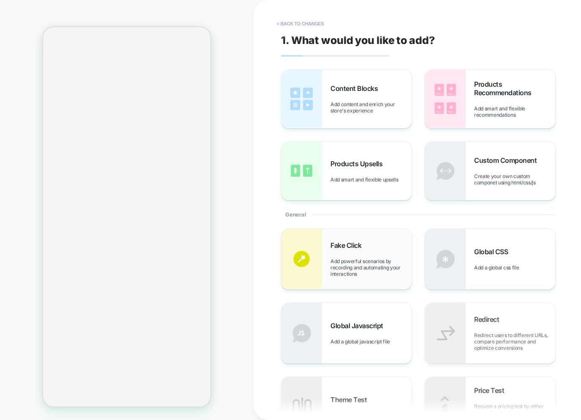
click at [369, 254] on div "Fake Click Add powerful scenarios by recording and automating your interactions" at bounding box center [371, 259] width 81 height 36
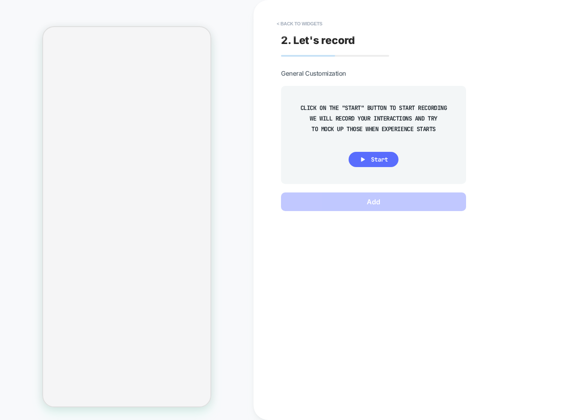
click at [374, 156] on span "Start" at bounding box center [379, 160] width 17 height 8
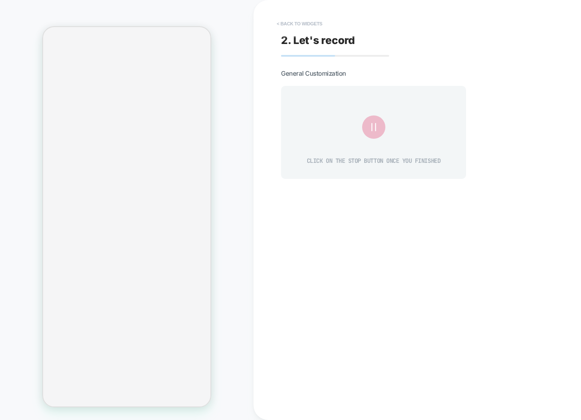
click at [293, 24] on button "< Back to widgets" at bounding box center [300, 24] width 54 height 14
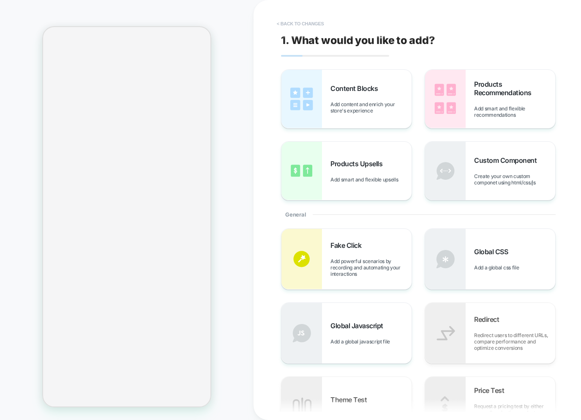
click at [305, 23] on button "< Back to changes" at bounding box center [301, 24] width 56 height 14
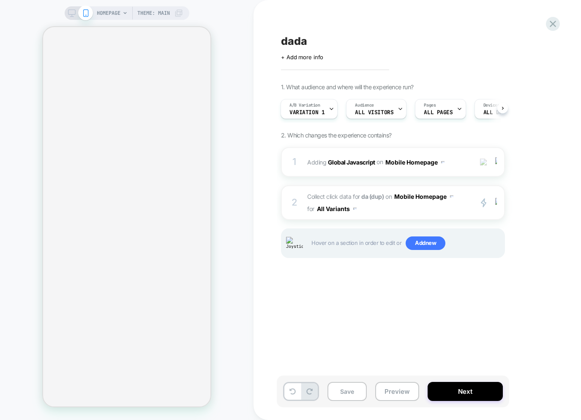
scroll to position [0, 1]
